Goal: Browse casually

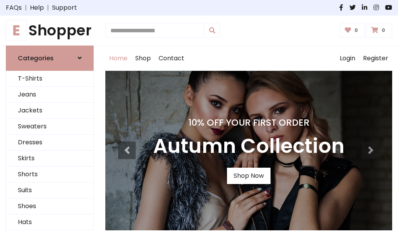
click at [199, 117] on h4 "10% Off Your First Order" at bounding box center [248, 122] width 191 height 11
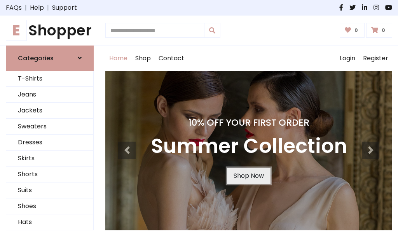
click at [249, 175] on link "Shop Now" at bounding box center [249, 176] width 44 height 16
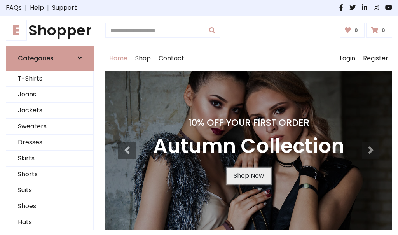
click at [249, 175] on link "Shop Now" at bounding box center [249, 176] width 44 height 16
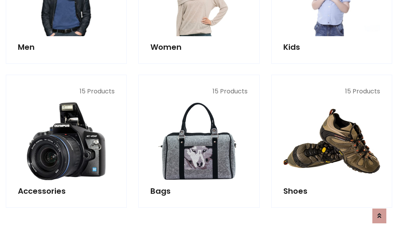
scroll to position [776, 0]
